Goal: Task Accomplishment & Management: Use online tool/utility

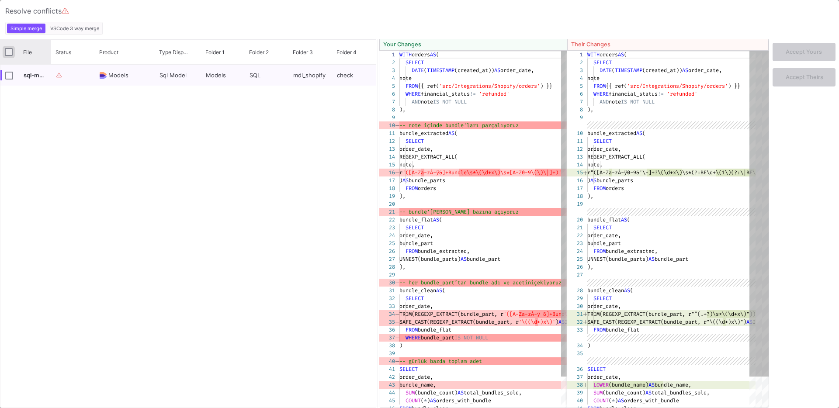
click at [10, 52] on input "Press Space to toggle all rows selection (unchecked)" at bounding box center [9, 52] width 8 height 8
checkbox input "true"
click at [10, 52] on input "Press Space to toggle all rows selection (unchecked)" at bounding box center [9, 52] width 8 height 8
checkbox input "false"
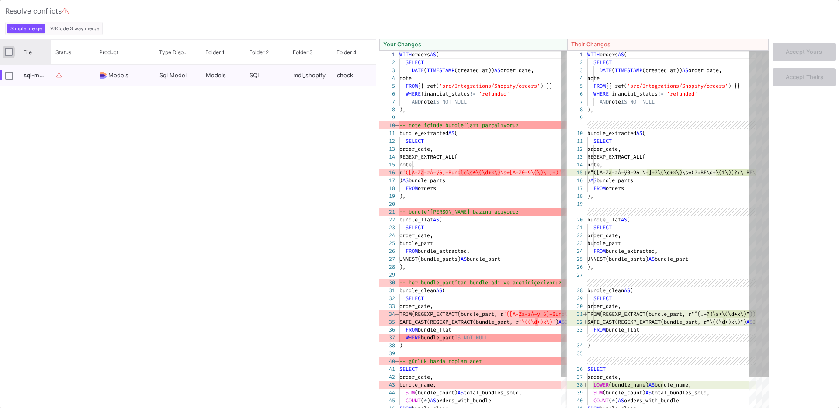
checkbox input "false"
click at [4, 56] on div "File" at bounding box center [25, 52] width 51 height 24
click at [6, 51] on input "Press Space to toggle all rows selection (unchecked)" at bounding box center [9, 52] width 8 height 8
checkbox input "true"
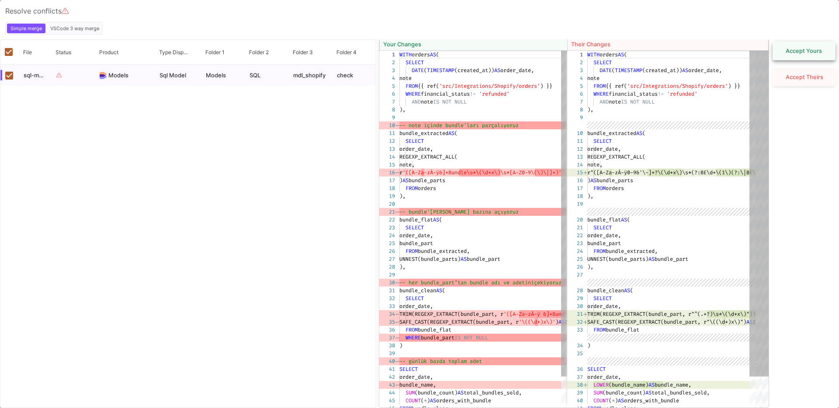
click at [616, 56] on button "Accept Yours" at bounding box center [804, 51] width 63 height 18
checkbox input "false"
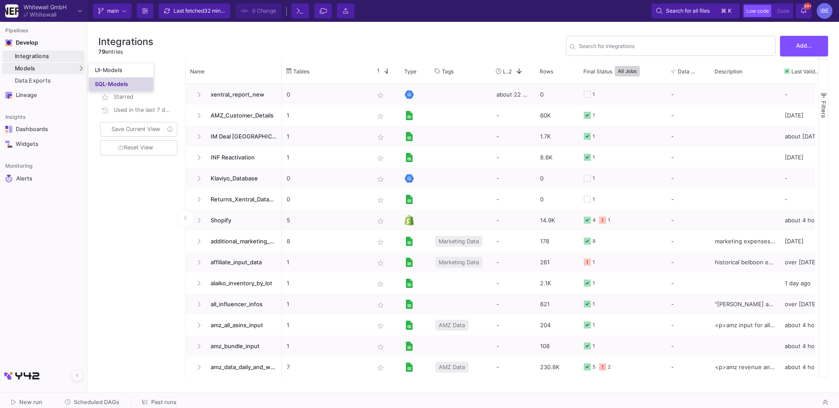
click at [99, 80] on link "SQL-Models" at bounding box center [121, 84] width 65 height 14
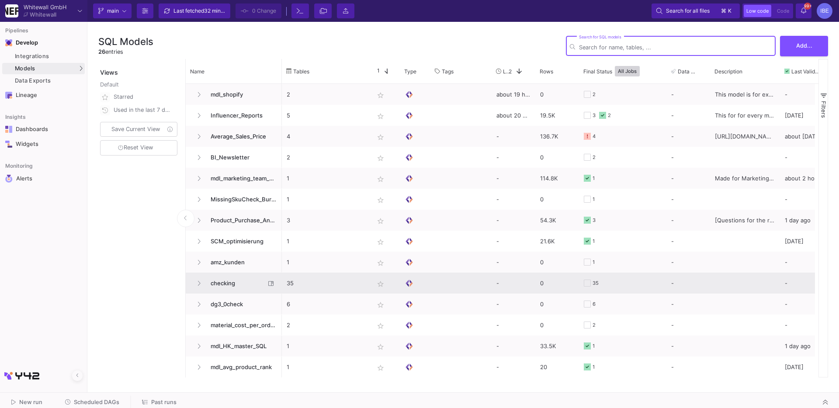
click at [223, 274] on span "checking" at bounding box center [235, 283] width 60 height 21
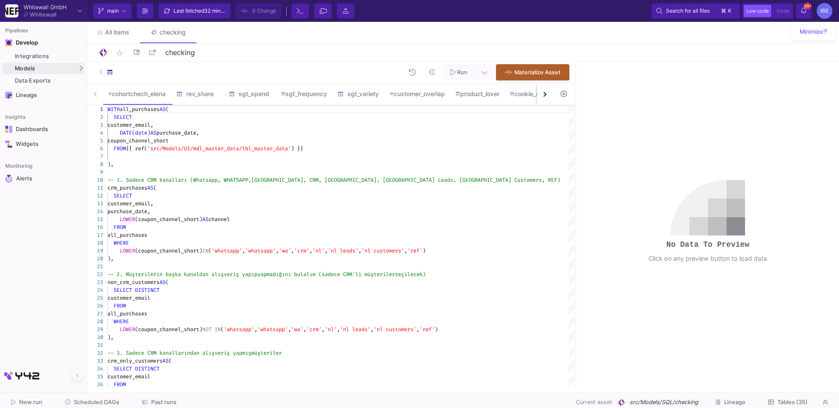
click at [541, 90] on button "button" at bounding box center [545, 93] width 16 height 21
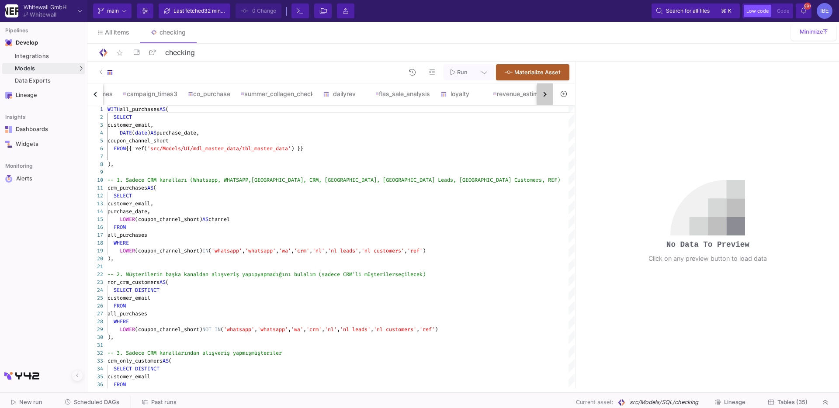
click at [541, 90] on button "button" at bounding box center [545, 93] width 16 height 21
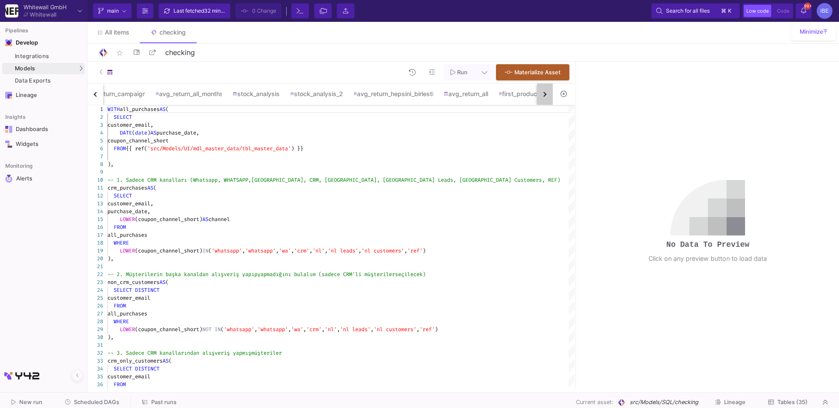
click at [541, 90] on button "button" at bounding box center [545, 93] width 16 height 21
click at [541, 90] on div "cohortchech_elena rev_share sgt_spend sgt_frequency sgt_variety customer_overla…" at bounding box center [320, 94] width 466 height 22
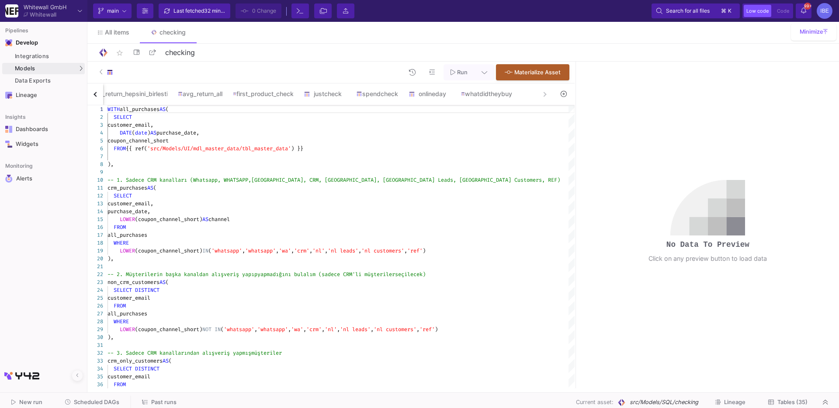
click at [541, 90] on div "cohortchech_elena rev_share sgt_spend sgt_frequency sgt_variety customer_overla…" at bounding box center [320, 94] width 466 height 22
click at [508, 95] on div "whatdidtheybuy" at bounding box center [486, 93] width 51 height 7
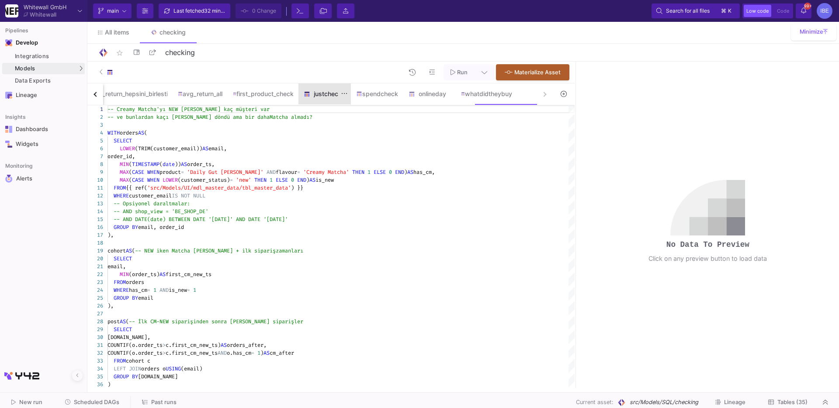
click at [345, 101] on div "justcheck" at bounding box center [325, 93] width 52 height 21
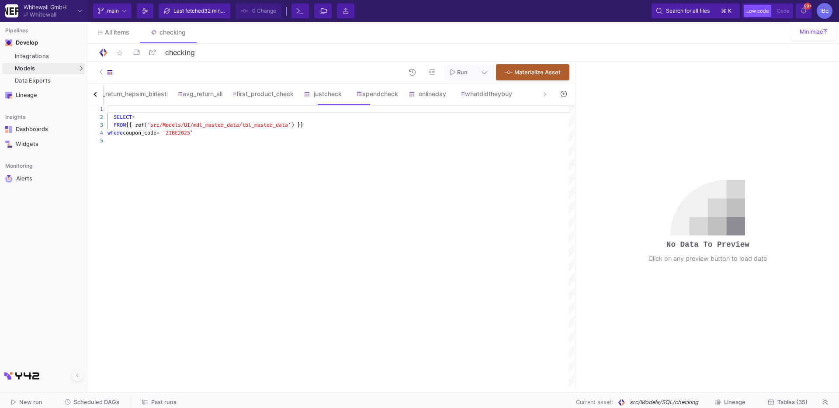
click at [184, 119] on div "SELECT *" at bounding box center [341, 117] width 467 height 8
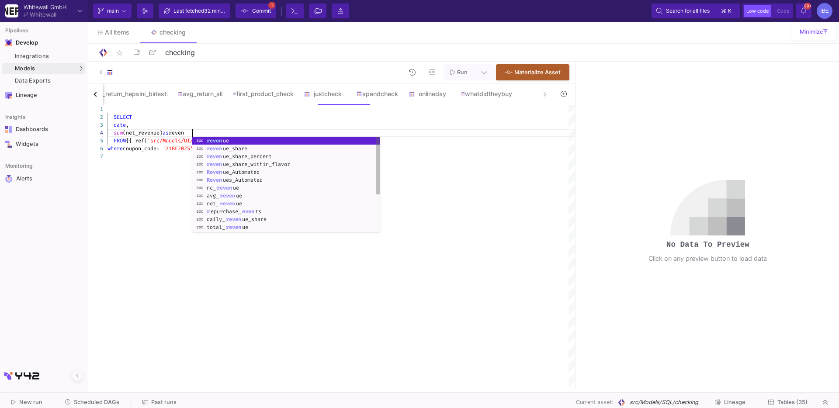
scroll to position [23, 90]
click at [158, 150] on div "1 2 5 6 3 4 7 SELECT FROM {{ ref( 'src/Models/UI/mdl_master_data/tbl_master_dat…" at bounding box center [330, 246] width 487 height 283
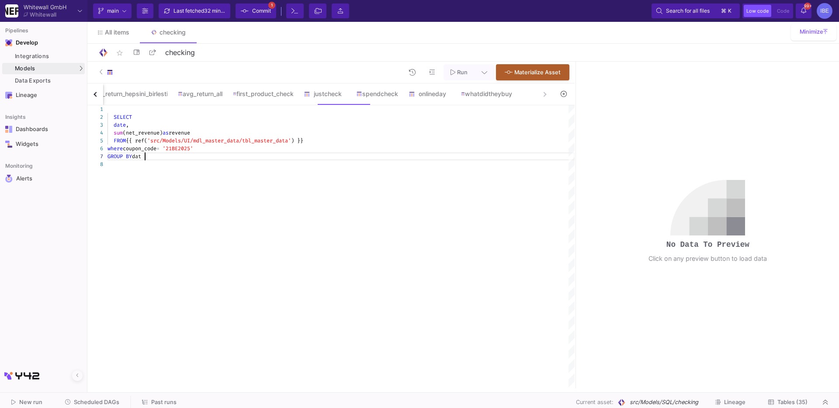
scroll to position [47, 40]
click at [140, 148] on span "coupon_code" at bounding box center [140, 148] width 34 height 7
click at [190, 155] on div "GROUP BY date" at bounding box center [341, 157] width 467 height 8
click at [194, 151] on span "'21BE2025'" at bounding box center [184, 148] width 31 height 7
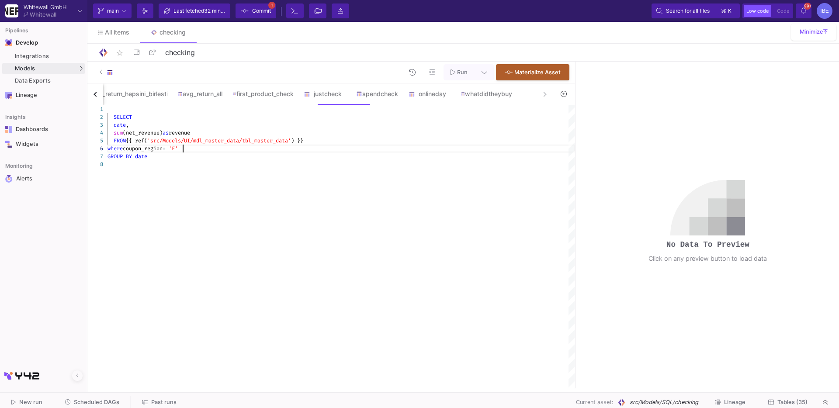
scroll to position [40, 79]
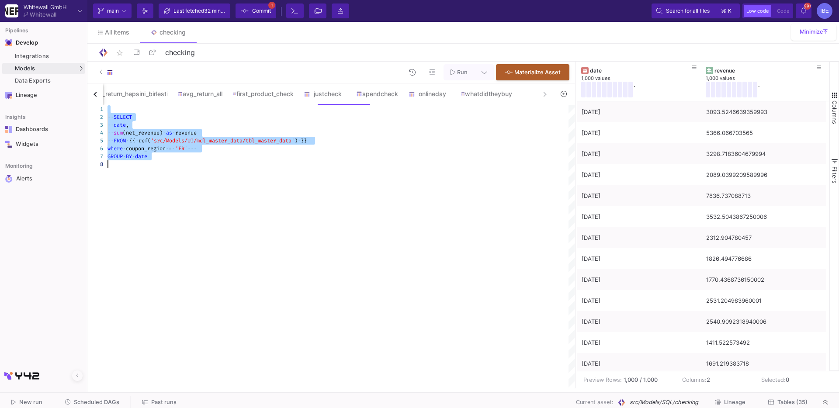
type textarea "SELECT date, sum(net_revenue) as revenue FROM {{ ref('src/Models/UI/mdl_master_…"
click at [616, 61] on div "star_border checking 8/90" at bounding box center [463, 53] width 752 height 18
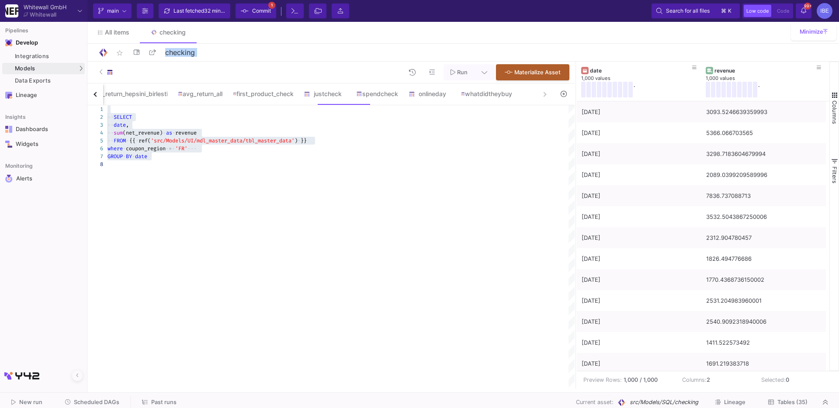
click at [616, 61] on div "star_border checking 8/90" at bounding box center [463, 53] width 752 height 18
click at [488, 70] on button at bounding box center [485, 72] width 20 height 16
click at [319, 123] on span "Full preview Slower on big datasets" at bounding box center [345, 126] width 57 height 17
click at [317, 123] on input "Full preview Slower on big datasets" at bounding box center [312, 126] width 9 height 9
radio input "true"
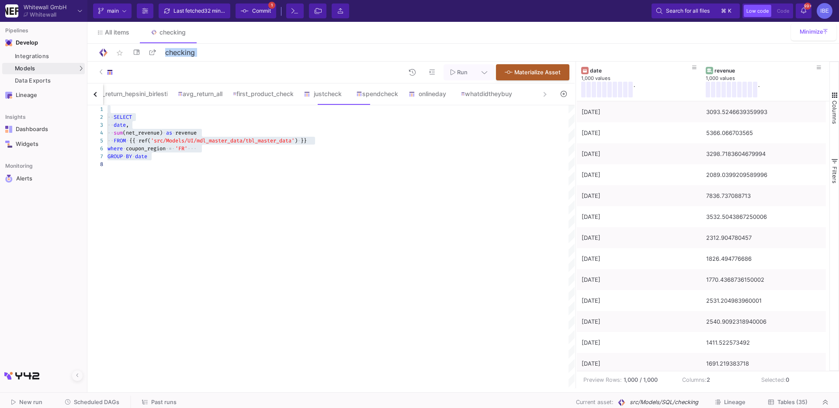
click at [456, 73] on span "Run" at bounding box center [459, 72] width 17 height 7
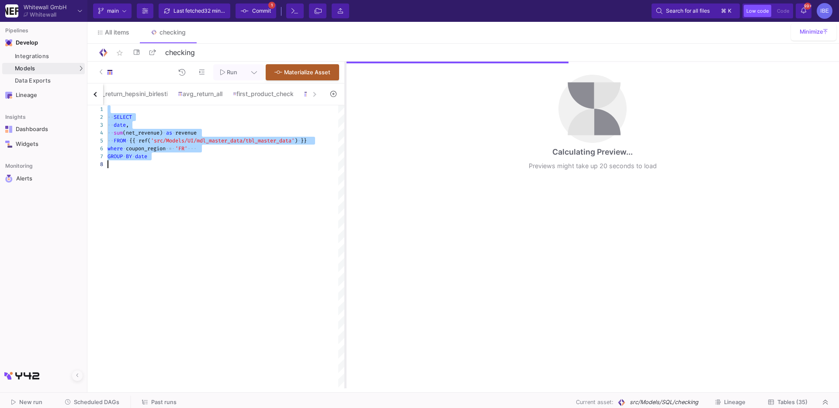
drag, startPoint x: 576, startPoint y: 106, endPoint x: 346, endPoint y: 135, distance: 232.1
click at [346, 135] on div at bounding box center [345, 225] width 2 height 327
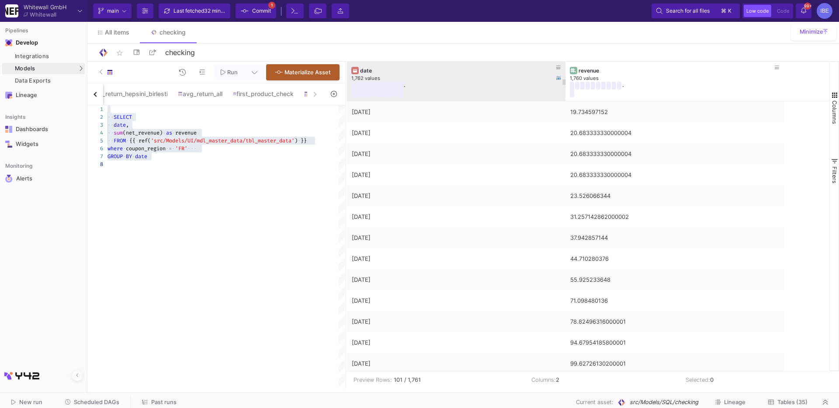
click at [449, 82] on div "." at bounding box center [449, 90] width 197 height 16
click at [441, 73] on div "date" at bounding box center [458, 70] width 196 height 7
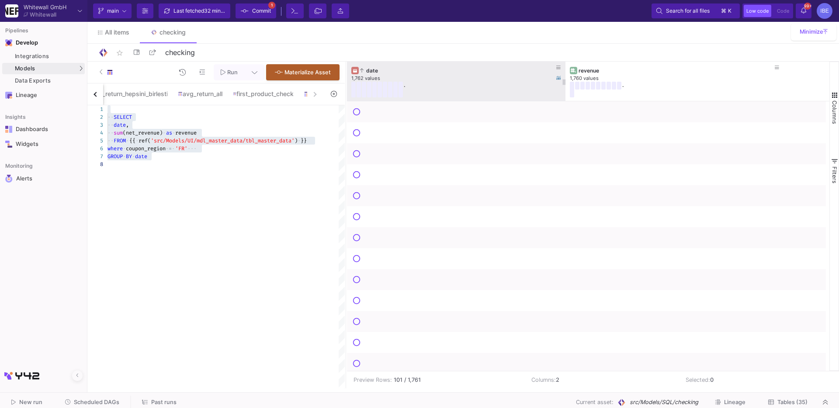
click at [441, 73] on div "date" at bounding box center [458, 70] width 196 height 7
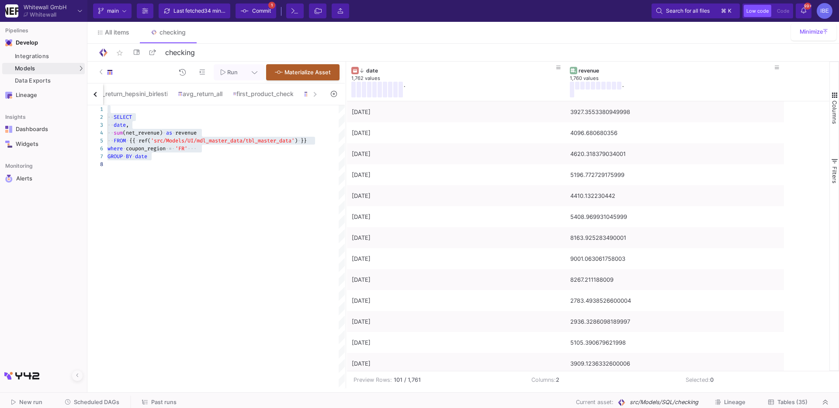
click at [172, 174] on div "·· SELECT ·· FROM · {{ · ref( 'src/Models/UI/mdl_master_data/tbl_master_data' )…" at bounding box center [226, 246] width 237 height 283
